Goal: Information Seeking & Learning: Learn about a topic

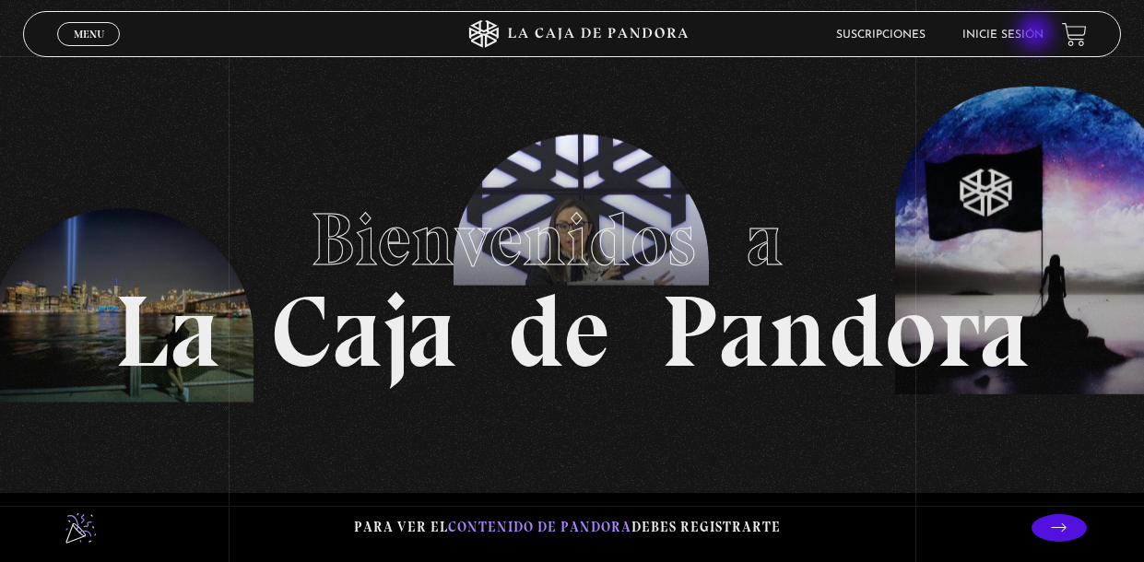
click at [1037, 34] on link "Inicie sesión" at bounding box center [1002, 34] width 81 height 11
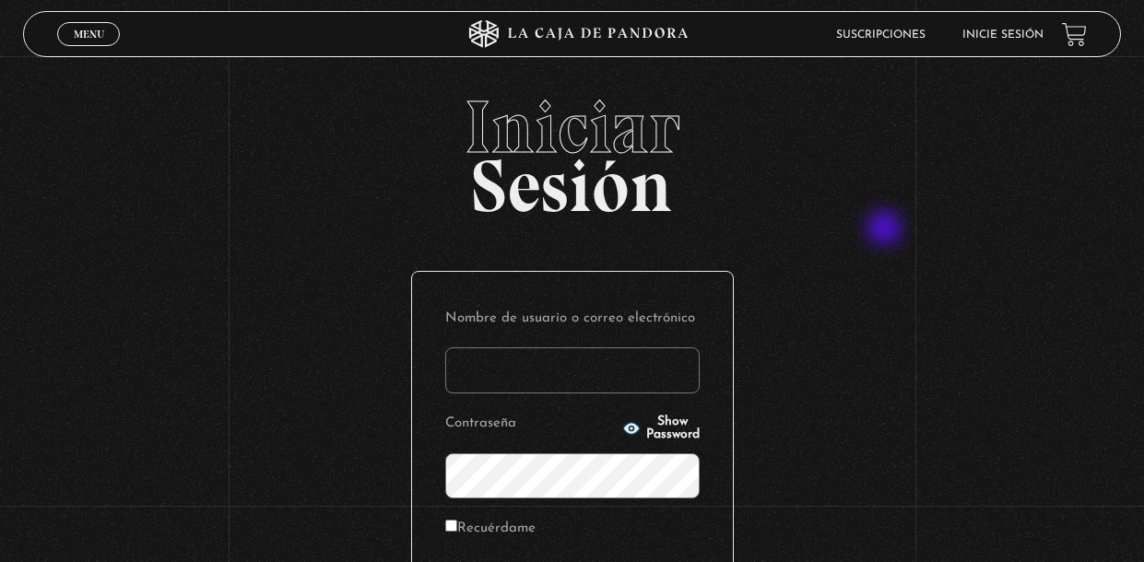
type input "jeca_91-02@hotmail.com"
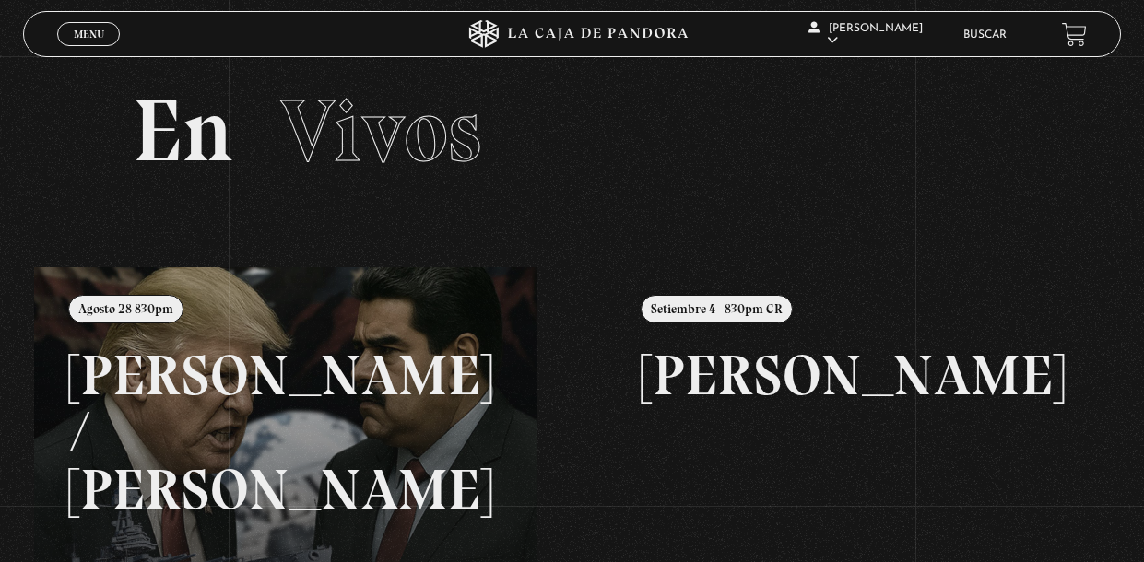
scroll to position [6, 0]
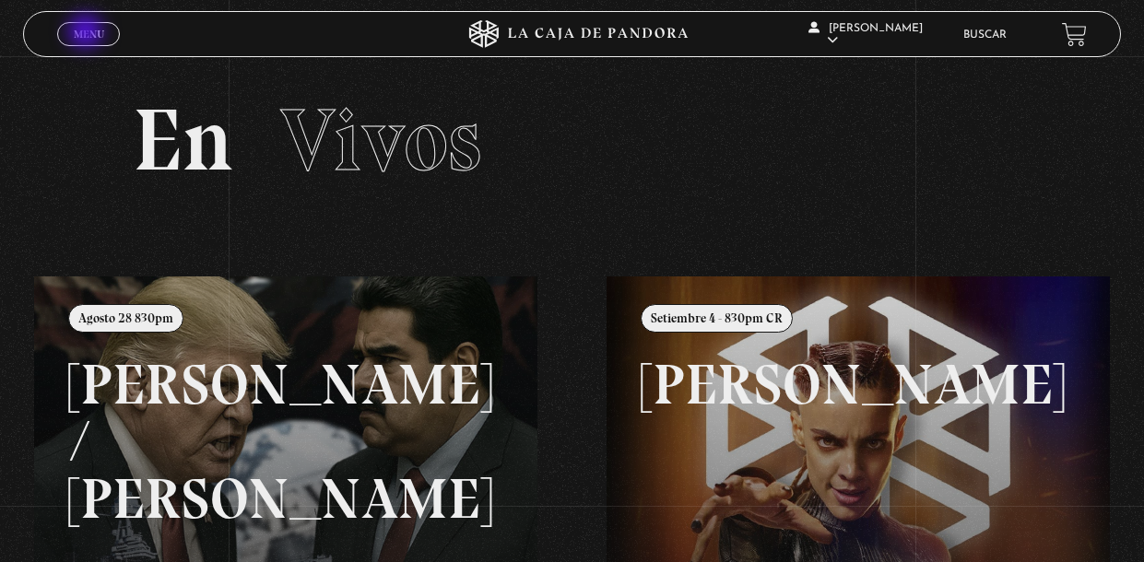
click at [88, 33] on span "Menu" at bounding box center [89, 34] width 30 height 11
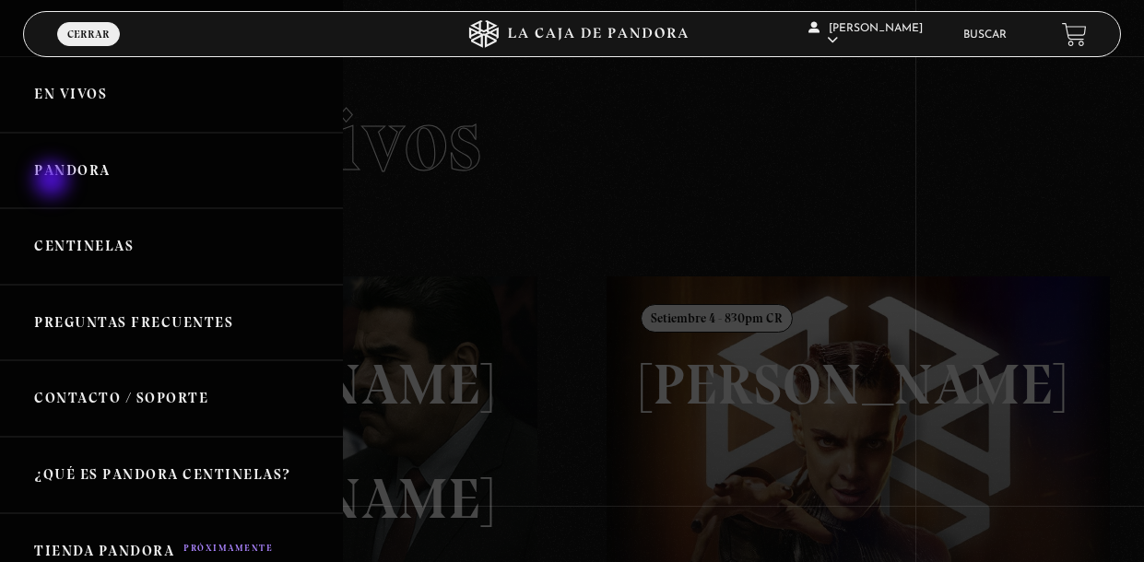
click at [53, 182] on link "Pandora" at bounding box center [171, 171] width 343 height 76
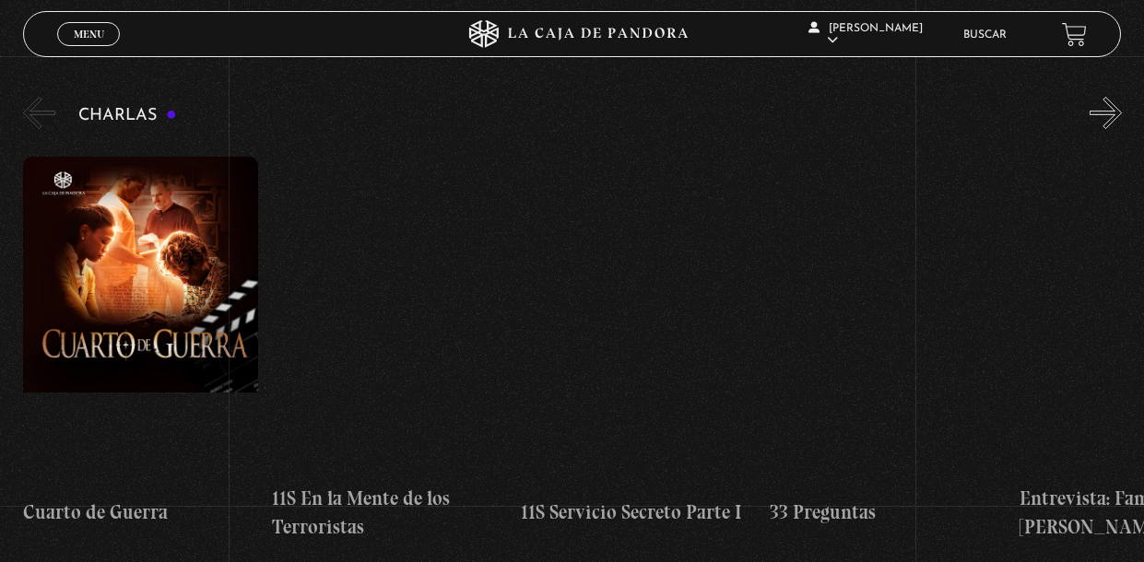
scroll to position [294, 0]
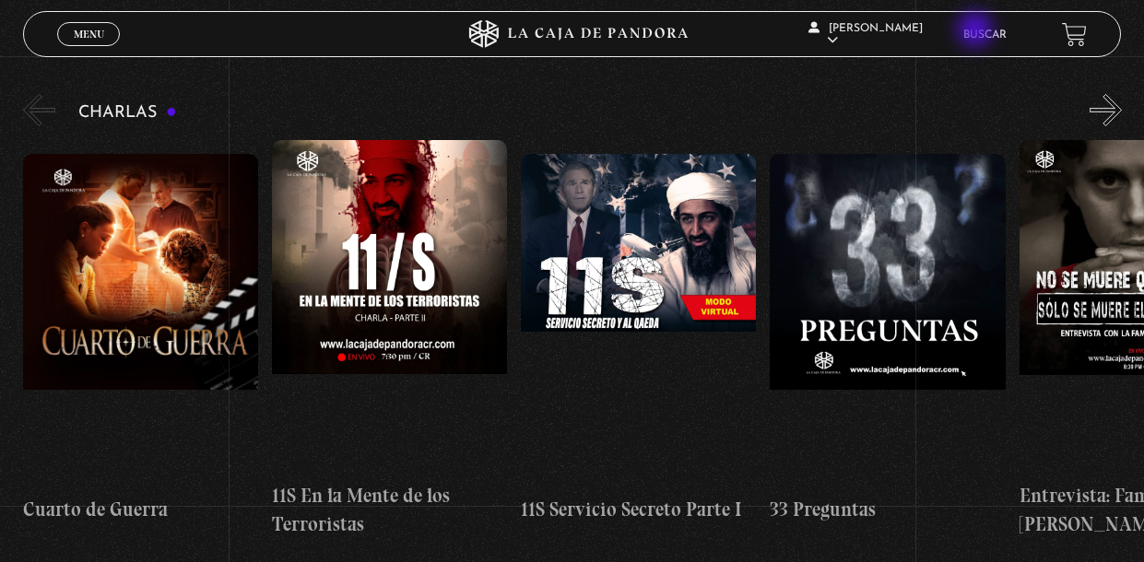
click at [977, 31] on link "Buscar" at bounding box center [984, 34] width 43 height 11
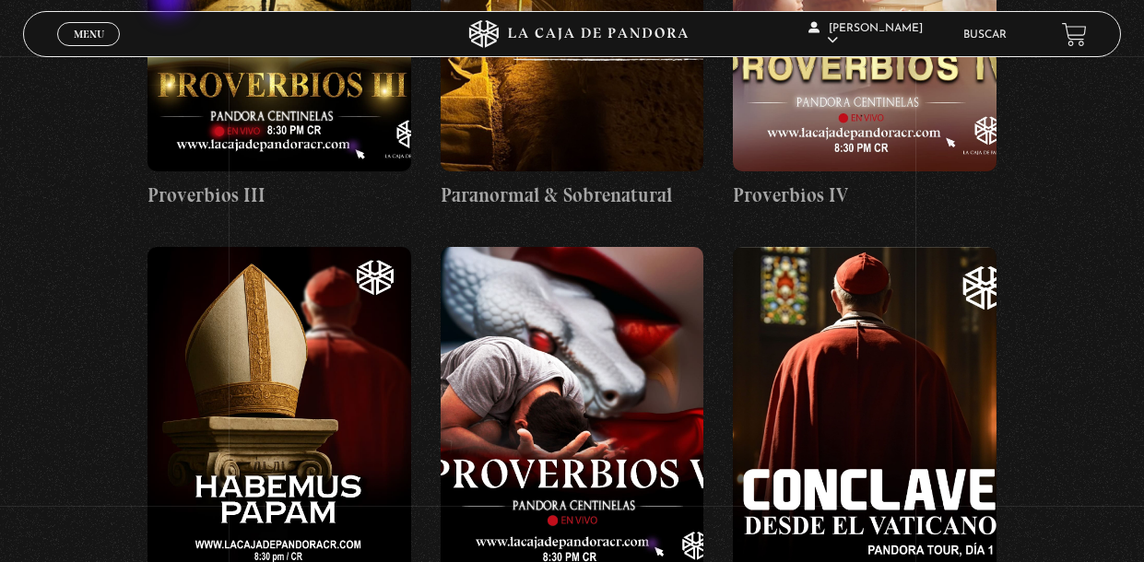
scroll to position [2357, 0]
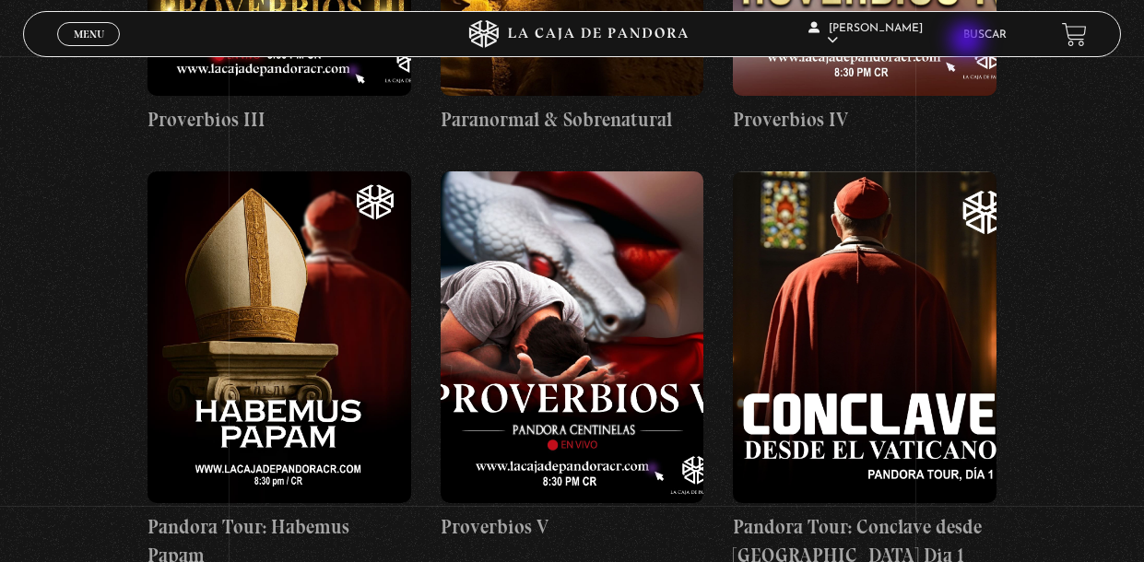
click at [969, 41] on li "Buscar" at bounding box center [984, 34] width 43 height 29
click at [983, 32] on link "Buscar" at bounding box center [984, 34] width 43 height 11
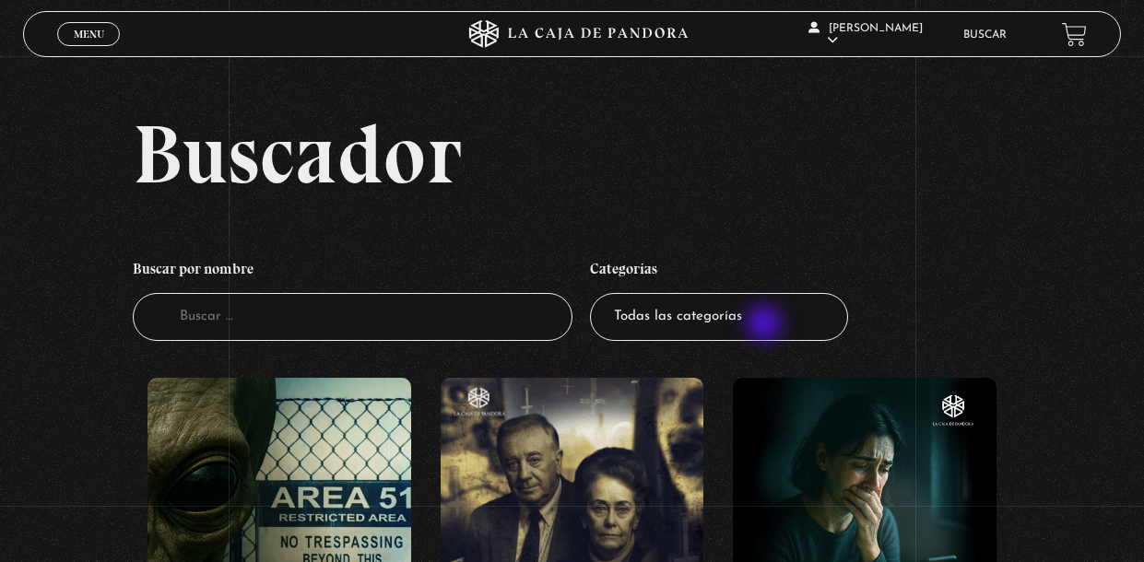
click at [766, 325] on select "Todas las categorías 11:11 Humanitario (1) Amo los Lunes (2) Análisis de series…" at bounding box center [719, 317] width 258 height 49
select select "centinelas"
click at [590, 302] on select "Todas las categorías 11:11 Humanitario (1) Amo los Lunes (2) Análisis de series…" at bounding box center [719, 317] width 258 height 49
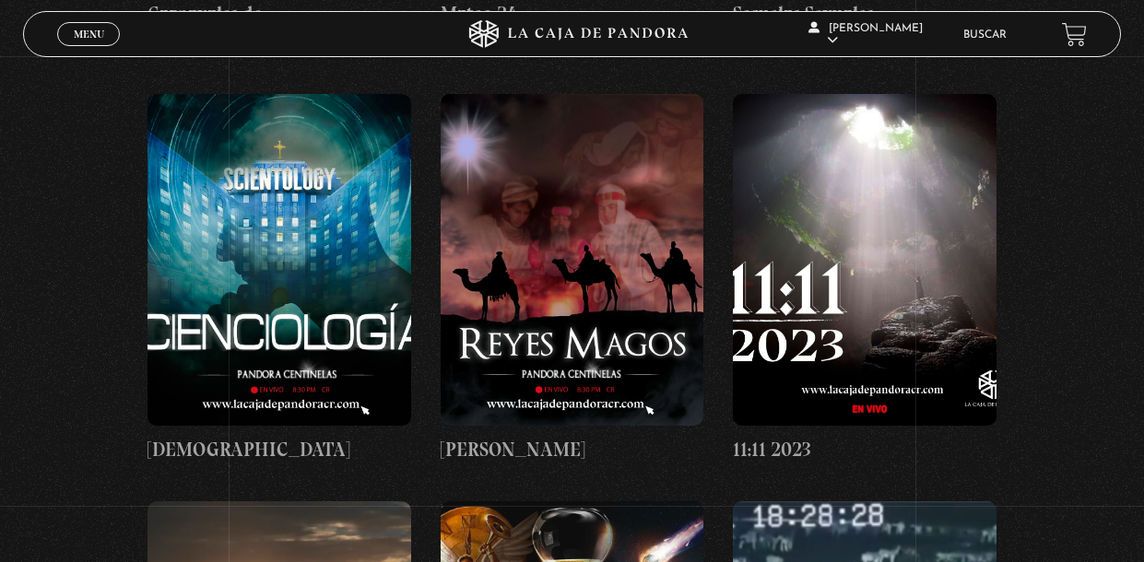
scroll to position [6225, 0]
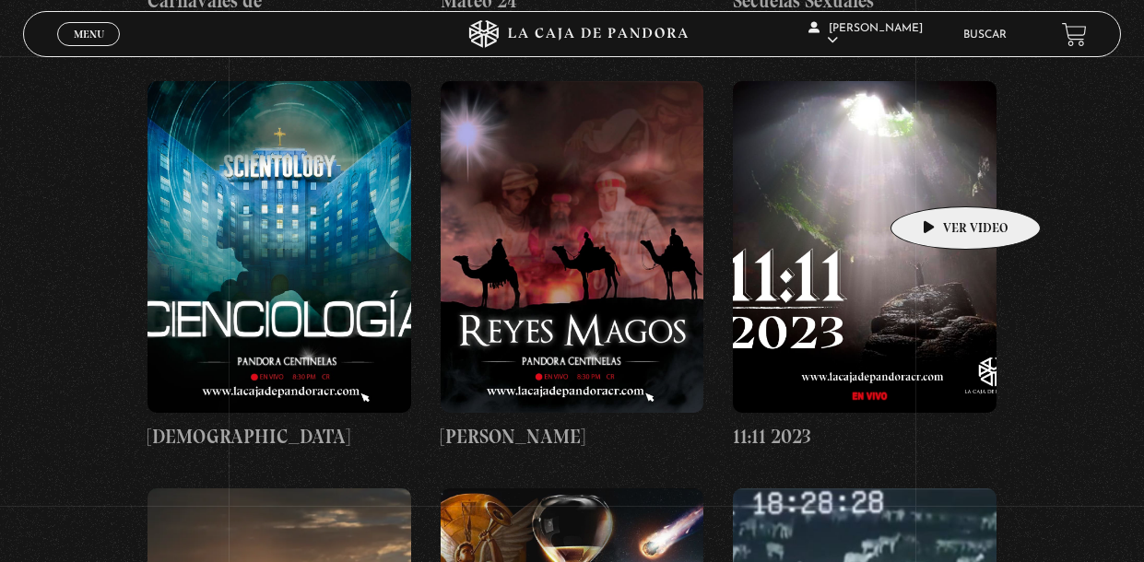
click at [936, 179] on figure at bounding box center [865, 247] width 264 height 332
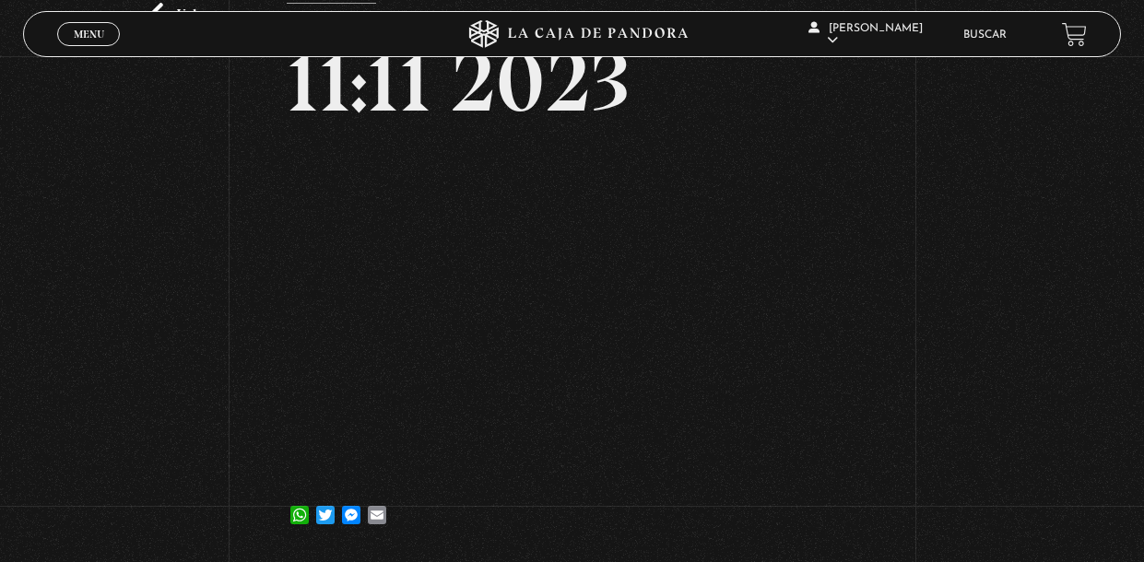
scroll to position [147, 0]
